Goal: Task Accomplishment & Management: Use online tool/utility

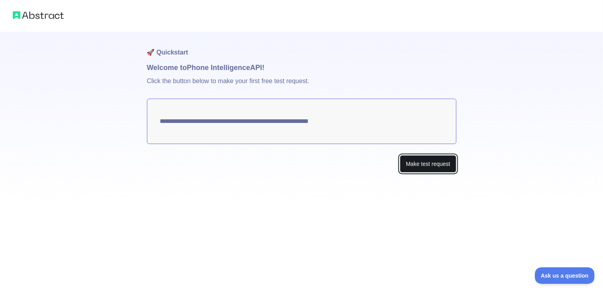
click at [431, 166] on button "Make test request" at bounding box center [428, 164] width 56 height 18
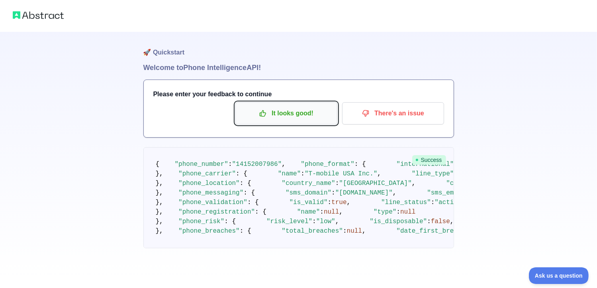
click at [278, 114] on p "It looks good!" at bounding box center [286, 114] width 90 height 14
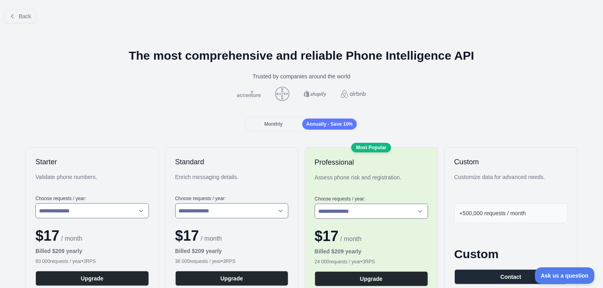
click at [264, 121] on span "Monthly" at bounding box center [273, 124] width 18 height 6
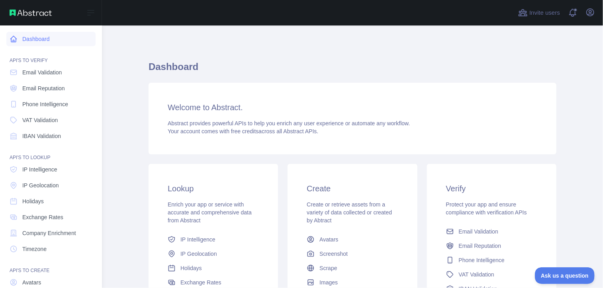
click at [49, 38] on link "Dashboard" at bounding box center [50, 39] width 89 height 14
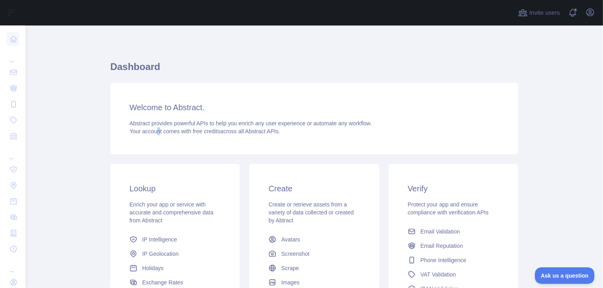
drag, startPoint x: 154, startPoint y: 153, endPoint x: 159, endPoint y: 146, distance: 8.8
click at [159, 147] on div "Welcome to Abstract. Abstract provides powerful APIs to help you enrich any use…" at bounding box center [314, 119] width 408 height 72
drag, startPoint x: 159, startPoint y: 146, endPoint x: 147, endPoint y: 104, distance: 44.1
click at [147, 104] on h3 "Welcome to Abstract." at bounding box center [314, 107] width 370 height 11
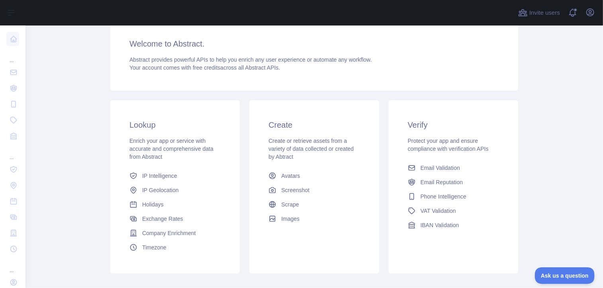
scroll to position [108, 0]
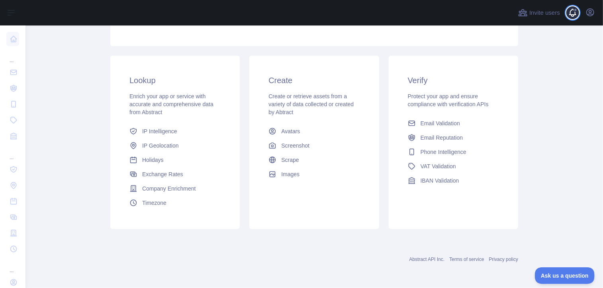
click at [568, 11] on span at bounding box center [576, 12] width 16 height 25
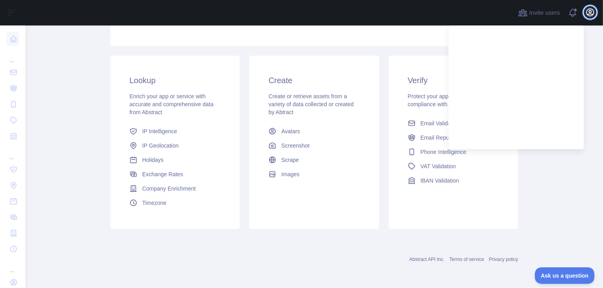
click at [590, 11] on icon "button" at bounding box center [590, 13] width 10 height 10
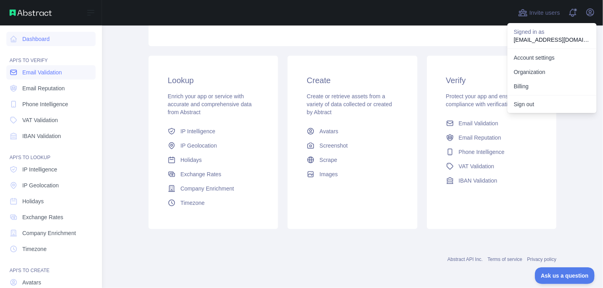
click at [25, 71] on span "Email Validation" at bounding box center [41, 72] width 39 height 8
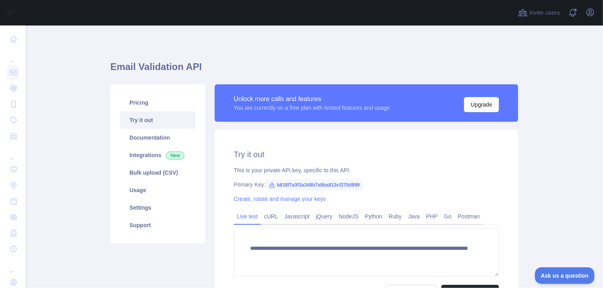
click at [327, 186] on span "b818f7a3f3a348b7a9ba813cf270d899" at bounding box center [314, 185] width 97 height 12
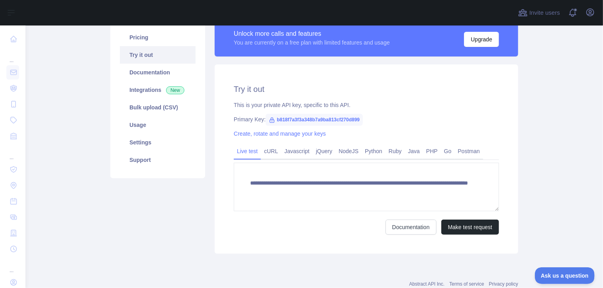
scroll to position [80, 0]
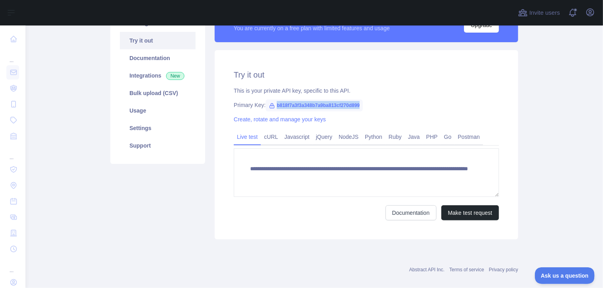
drag, startPoint x: 272, startPoint y: 106, endPoint x: 366, endPoint y: 107, distance: 93.6
click at [366, 107] on div "Primary Key: b818f7a3f3a348b7a9ba813cf270d899" at bounding box center [366, 105] width 265 height 8
copy span "b818f7a3f3a348b7a9ba813cf270d899"
